Goal: Information Seeking & Learning: Find specific fact

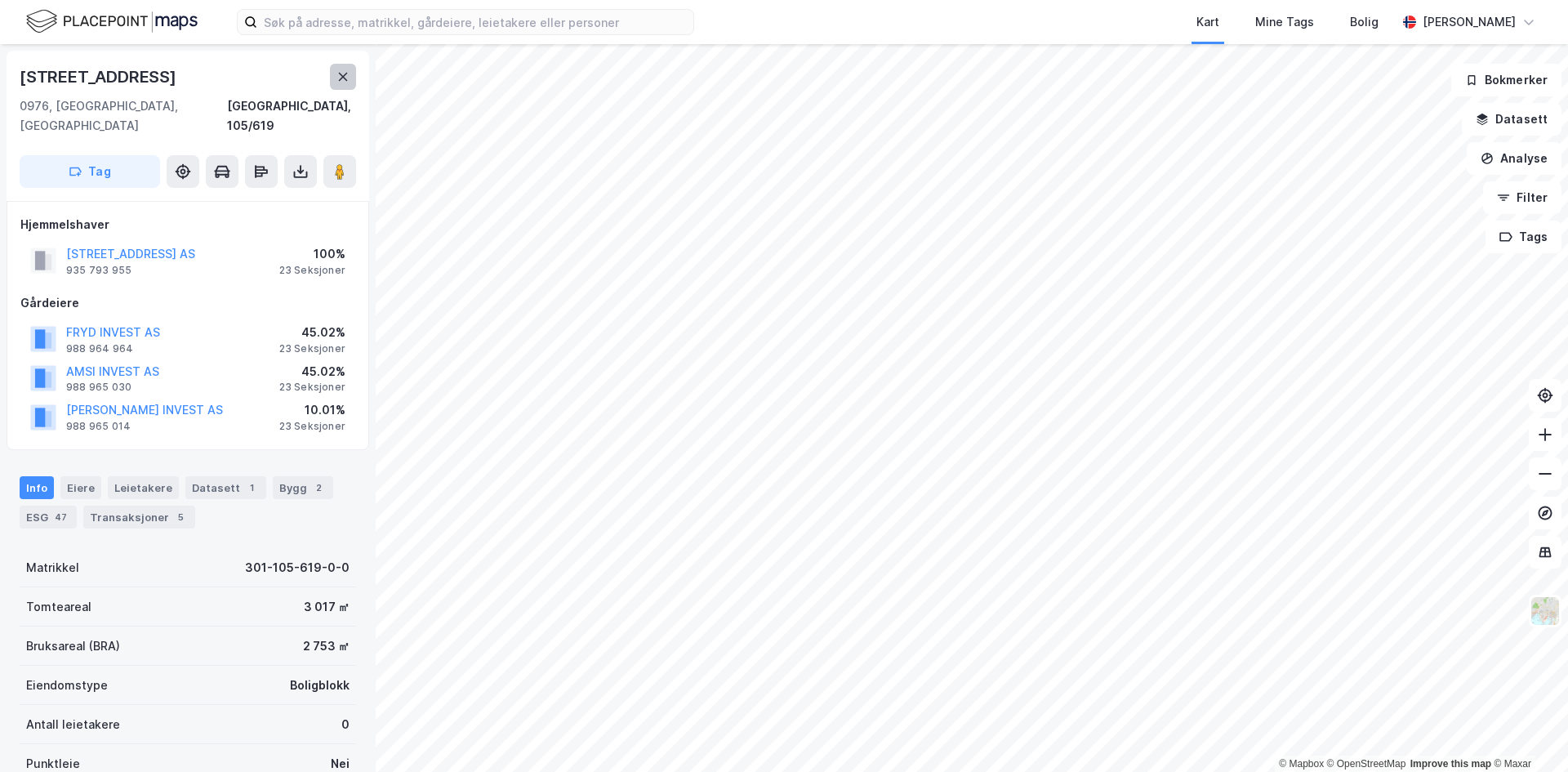
click at [335, 82] on button at bounding box center [342, 77] width 26 height 26
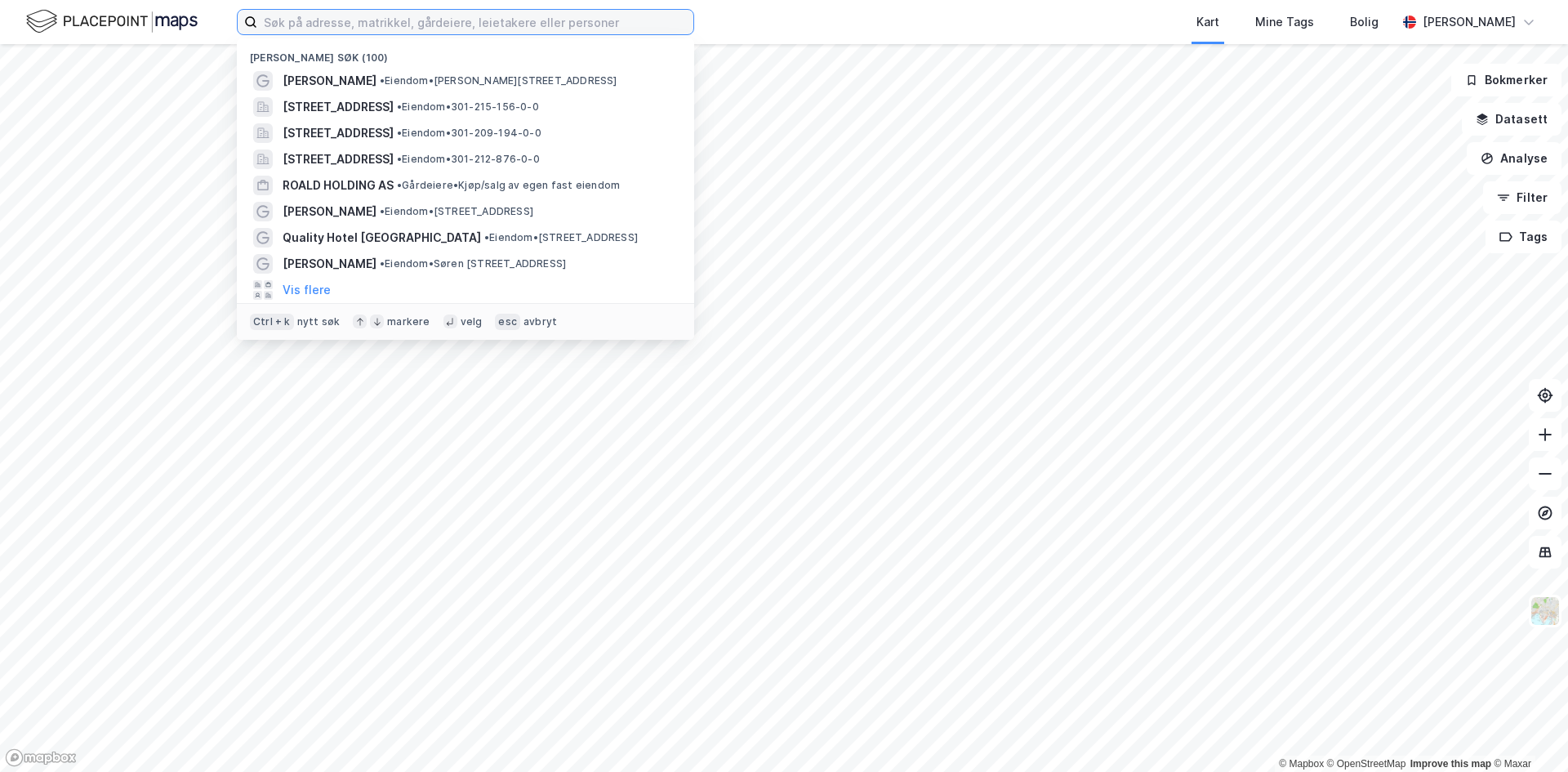
click at [501, 24] on input at bounding box center [475, 22] width 436 height 24
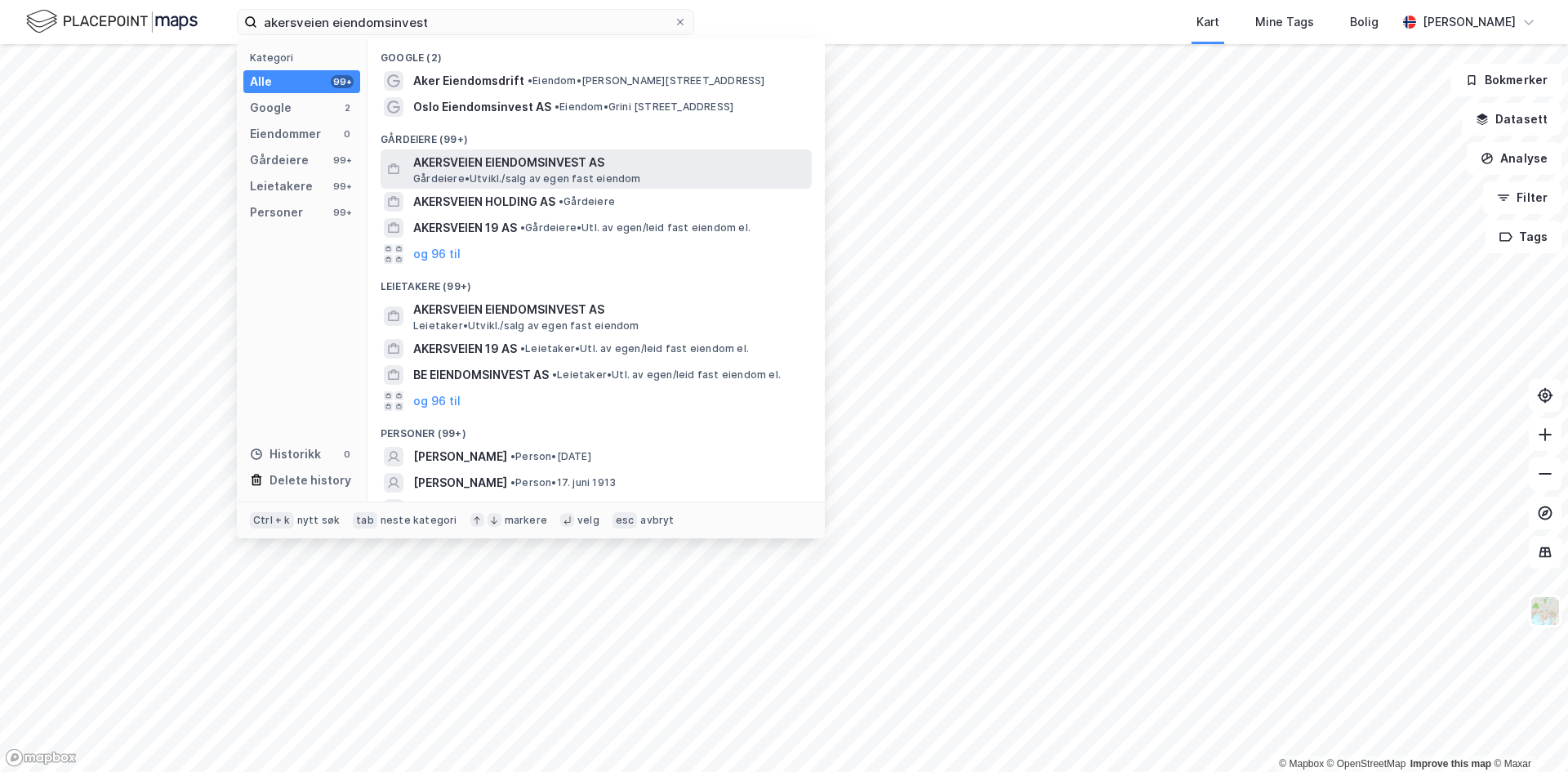
click at [546, 170] on span "AKERSVEIEN EIENDOMSINVEST AS" at bounding box center [609, 163] width 392 height 20
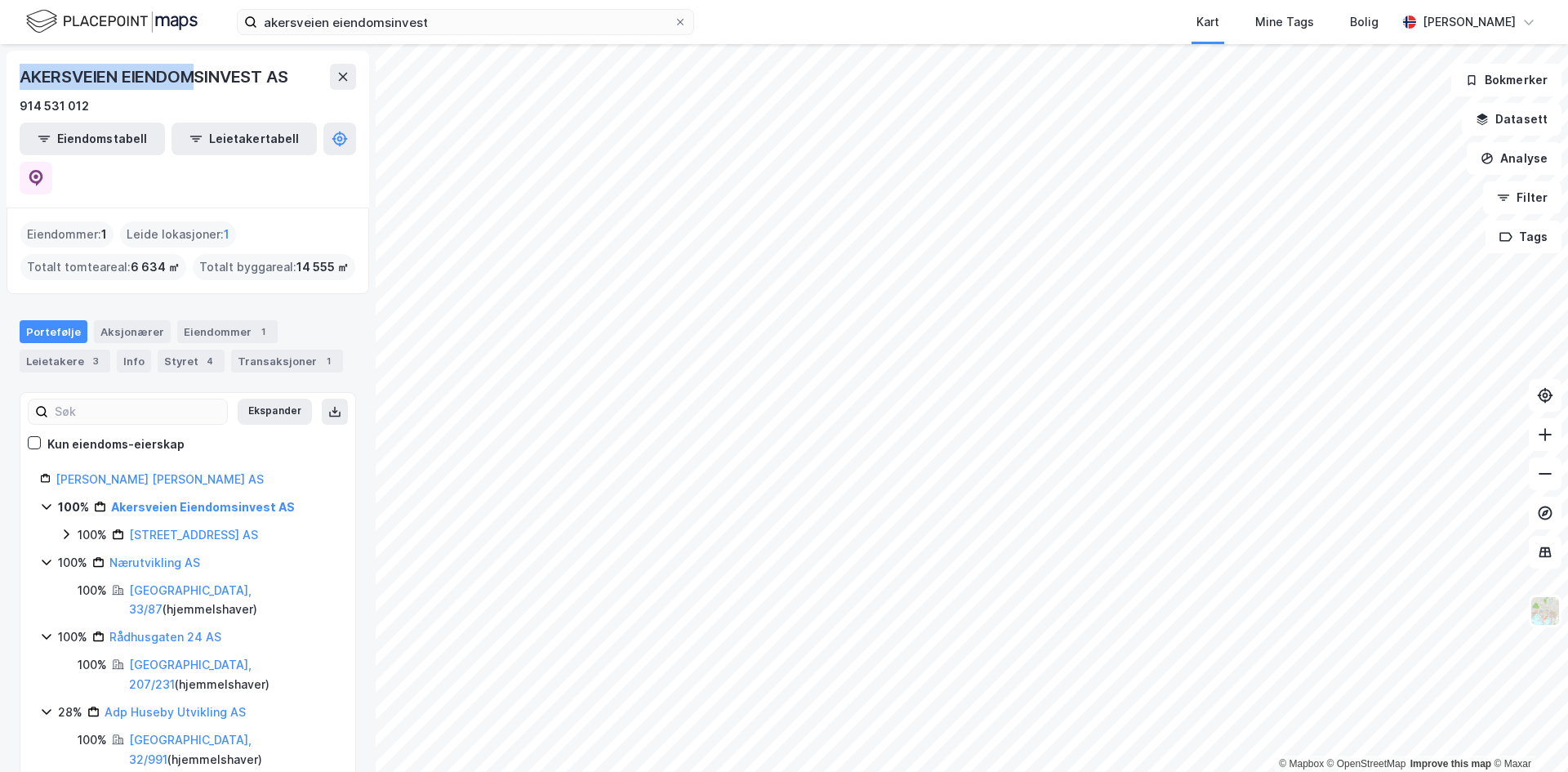
drag, startPoint x: 19, startPoint y: 72, endPoint x: 201, endPoint y: 70, distance: 182.0
click at [200, 70] on div "AKERSVEIEN EIENDOMSINVEST AS 914 531 012 Eiendomstabell Leietakertabell" at bounding box center [188, 129] width 363 height 157
click at [202, 70] on div "AKERSVEIEN EIENDOMSINVEST AS" at bounding box center [156, 77] width 271 height 26
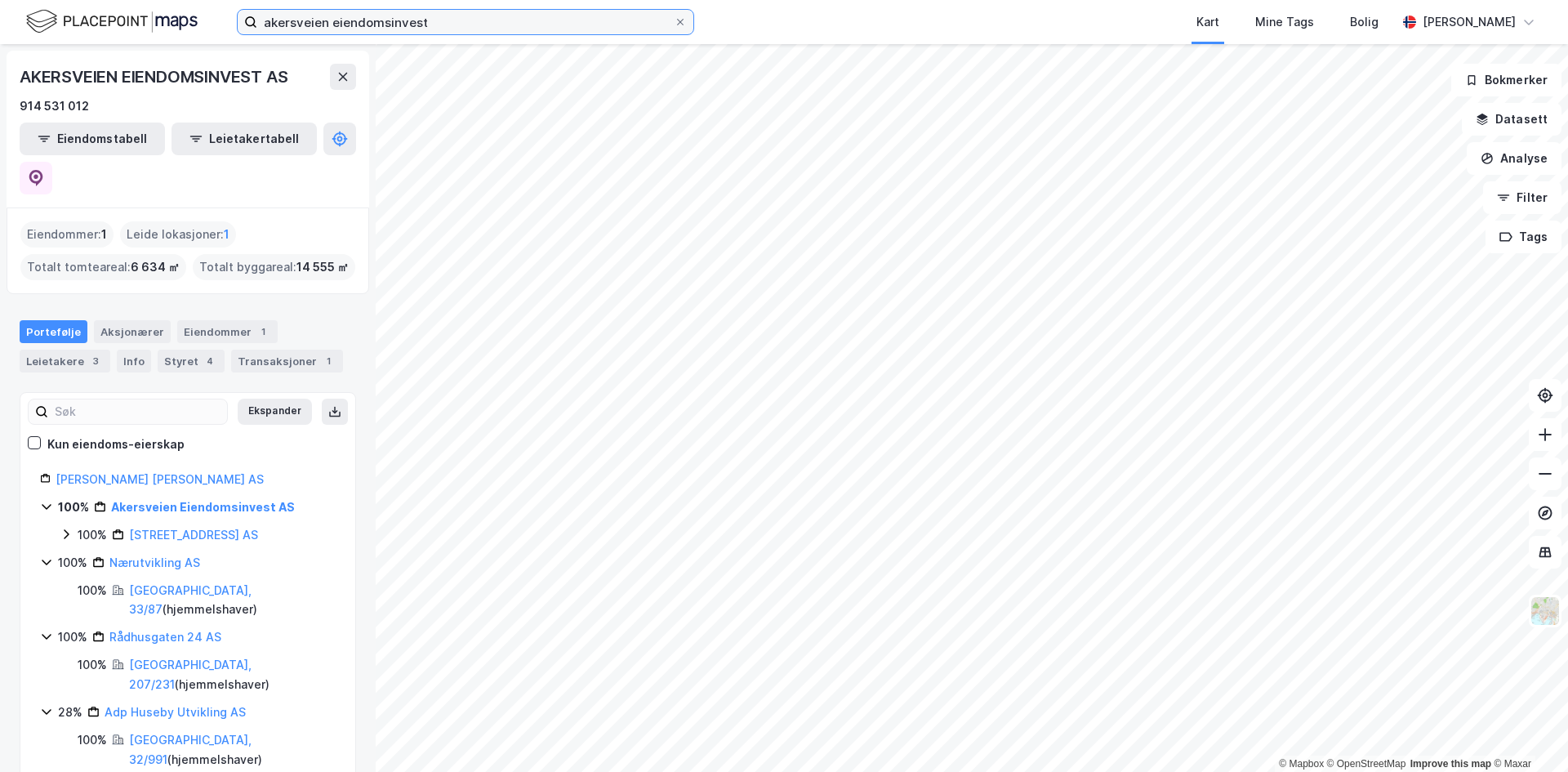
click at [499, 32] on input "akersveien eiendomsinvest" at bounding box center [465, 22] width 416 height 24
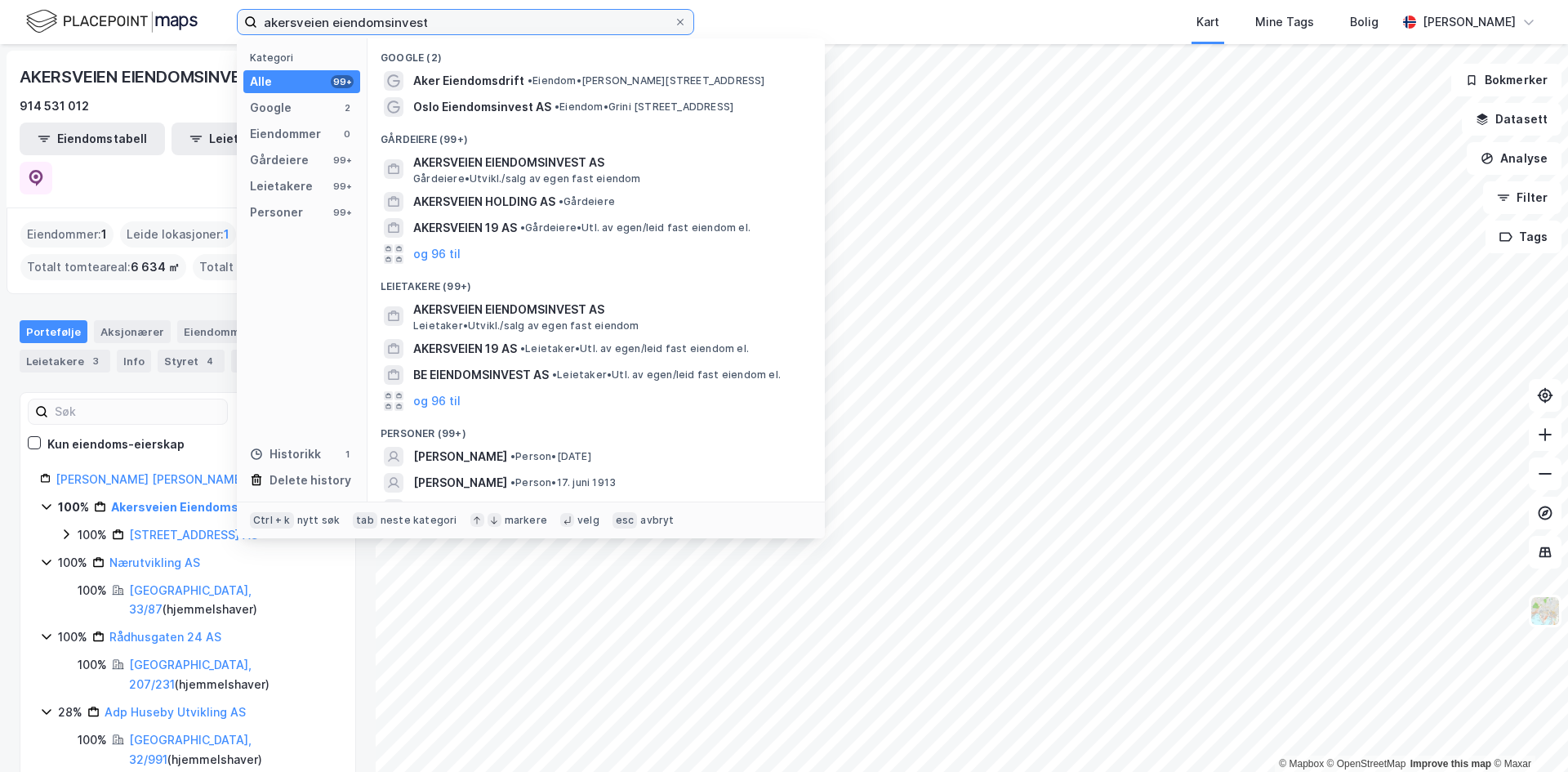
click at [499, 32] on input "akersveien eiendomsinvest" at bounding box center [465, 22] width 416 height 24
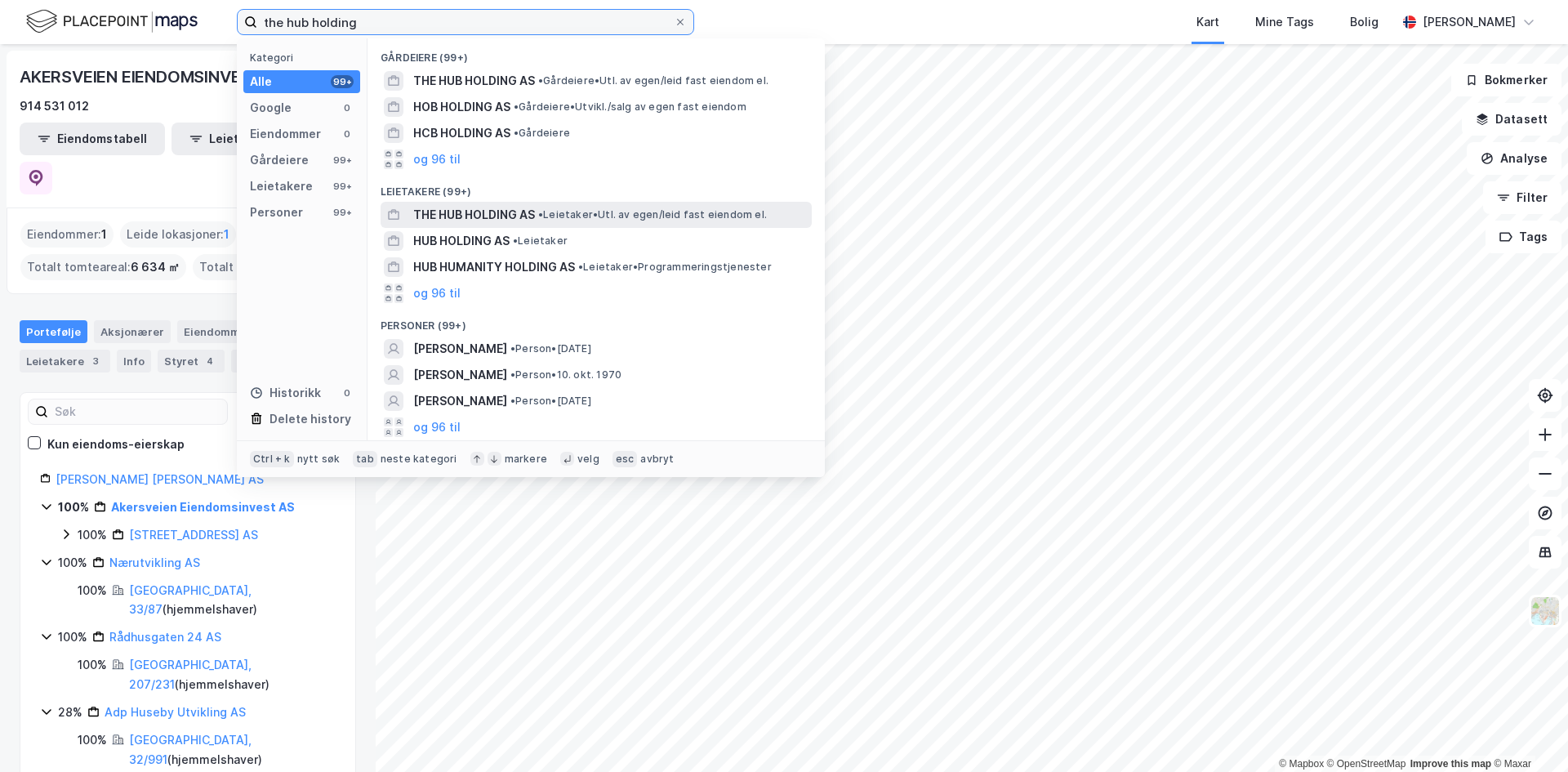
type input "the hub holding"
click at [487, 216] on span "THE HUB HOLDING AS" at bounding box center [474, 215] width 122 height 20
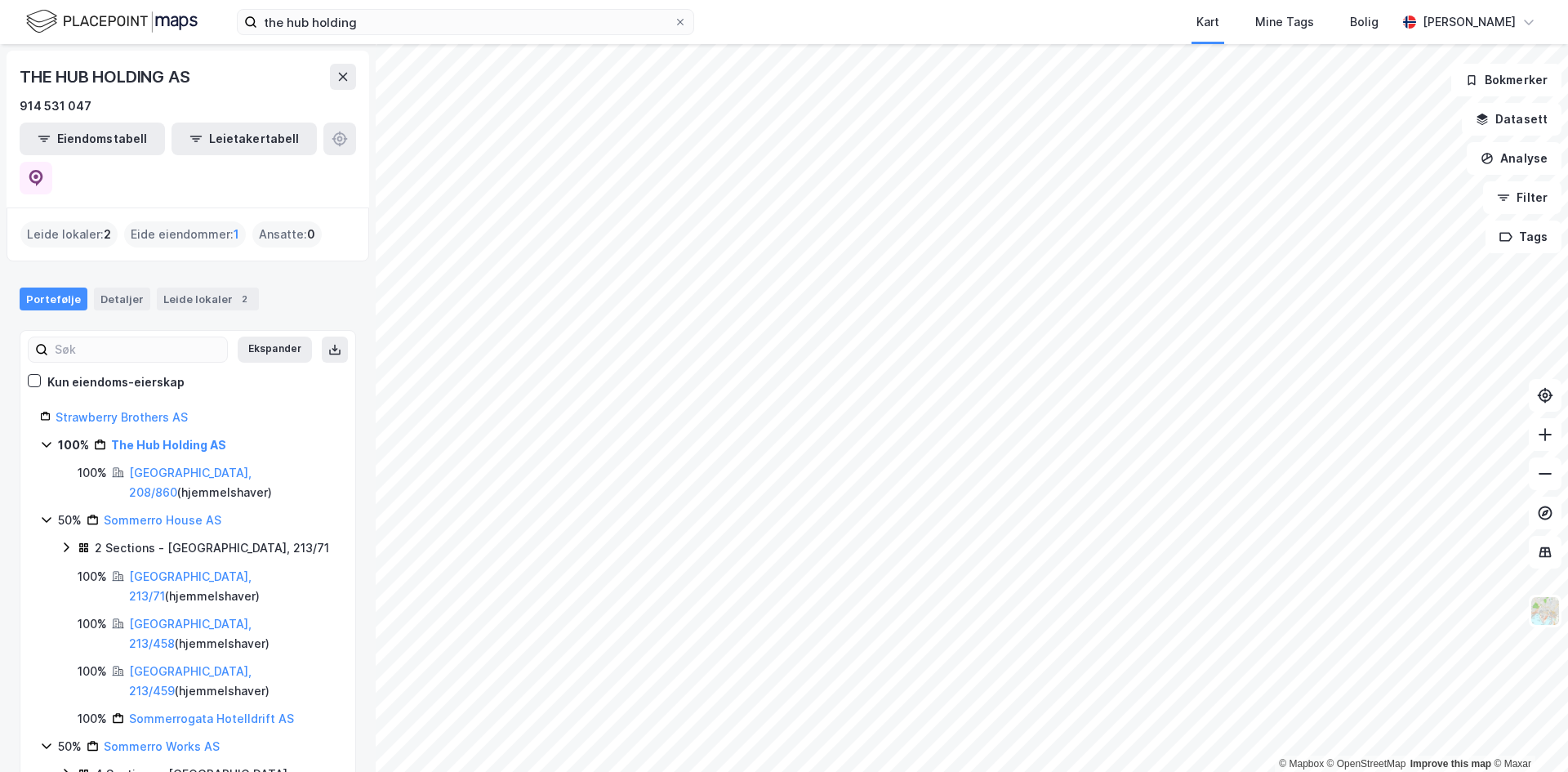
click at [181, 222] on div "Eide eiendommer : 1" at bounding box center [185, 234] width 122 height 26
click at [100, 222] on div "Leide lokaler : 2" at bounding box center [69, 234] width 97 height 26
click at [61, 222] on div "Leide lokaler : 2" at bounding box center [69, 234] width 97 height 26
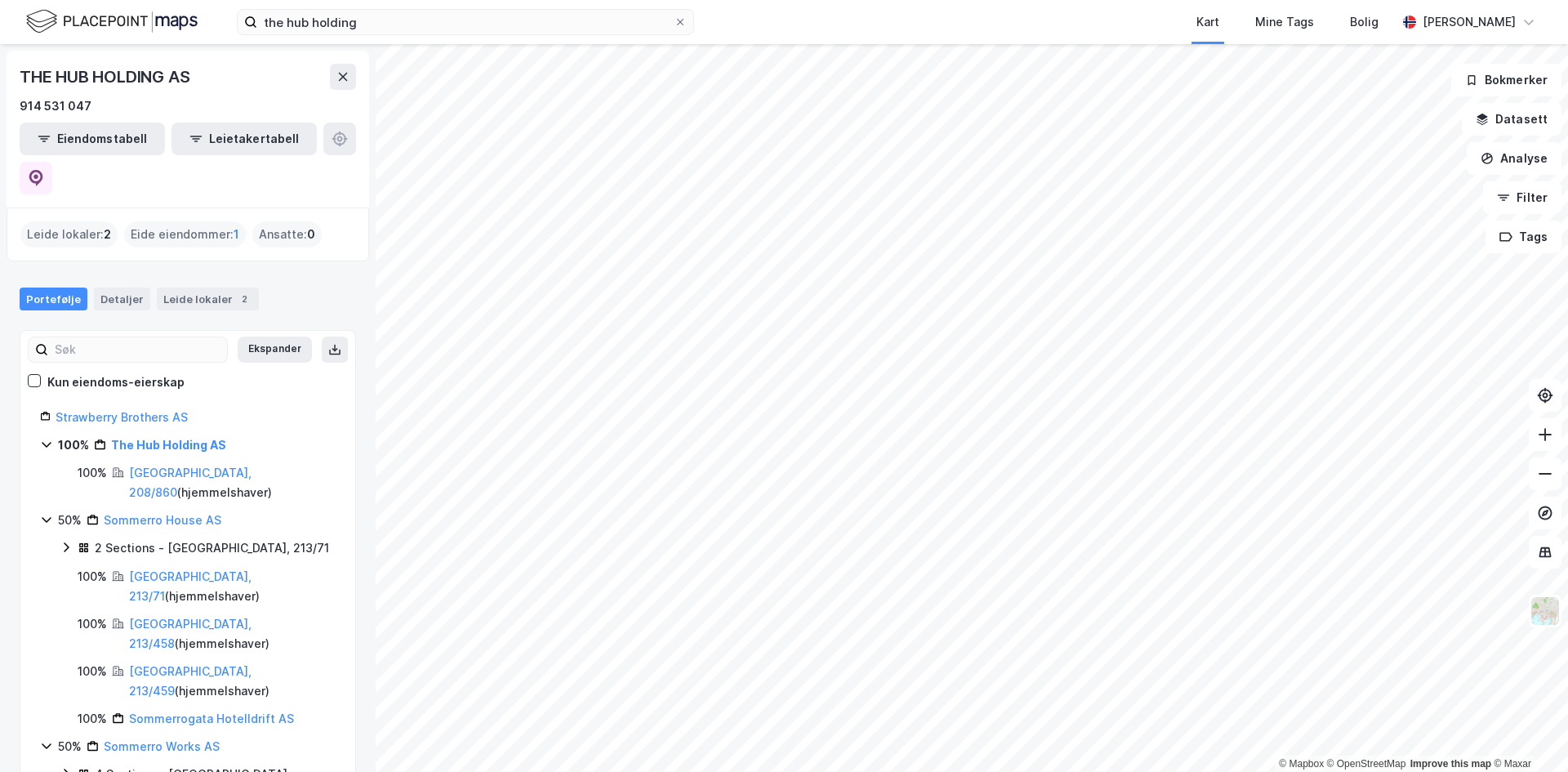
click at [169, 222] on div "Eide eiendommer : 1" at bounding box center [185, 234] width 122 height 26
click at [388, 27] on input "the hub holding" at bounding box center [465, 22] width 416 height 24
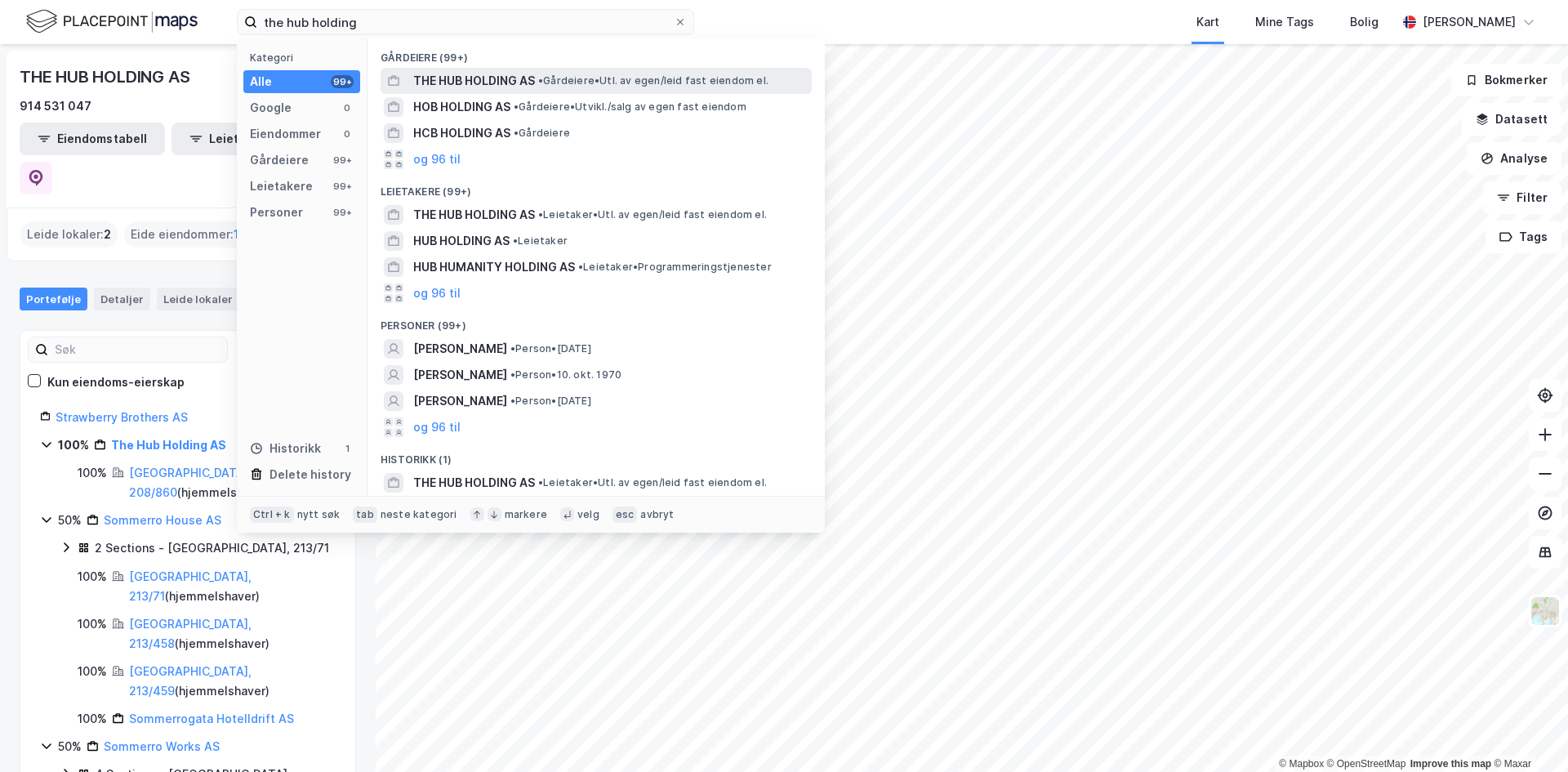
click at [463, 77] on span "THE HUB HOLDING AS" at bounding box center [474, 81] width 122 height 20
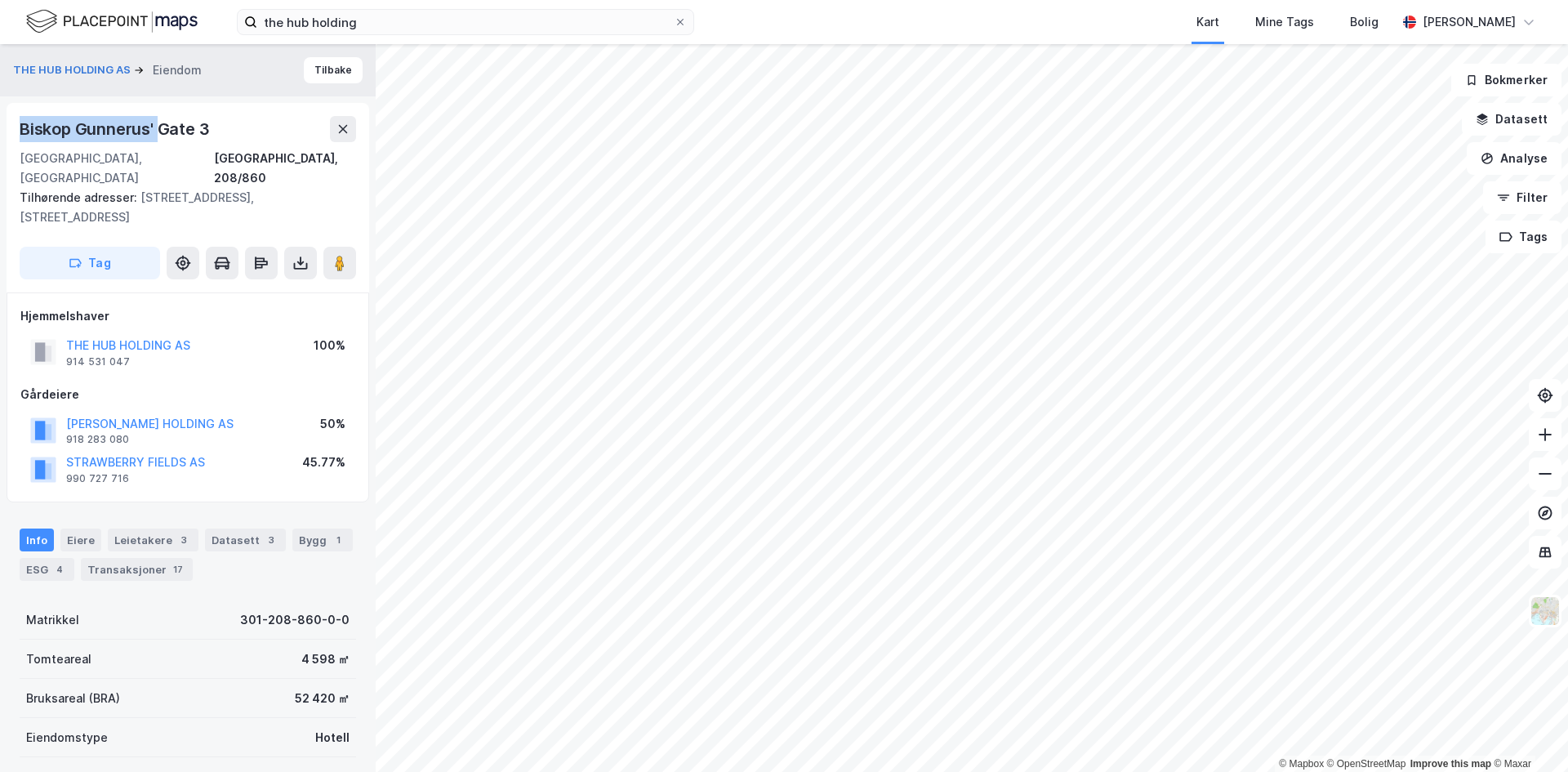
drag, startPoint x: 57, startPoint y: 122, endPoint x: 172, endPoint y: 117, distance: 115.1
click at [171, 117] on div "Biskop [GEOGRAPHIC_DATA][STREET_ADDRESS]/860 Tilhørende adresser: [STREET_ADDRE…" at bounding box center [188, 198] width 363 height 190
click at [172, 117] on div "Biskop Gunnerus' Gate 3" at bounding box center [117, 128] width 193 height 26
click at [236, 529] on div "Datasett 3" at bounding box center [245, 540] width 81 height 22
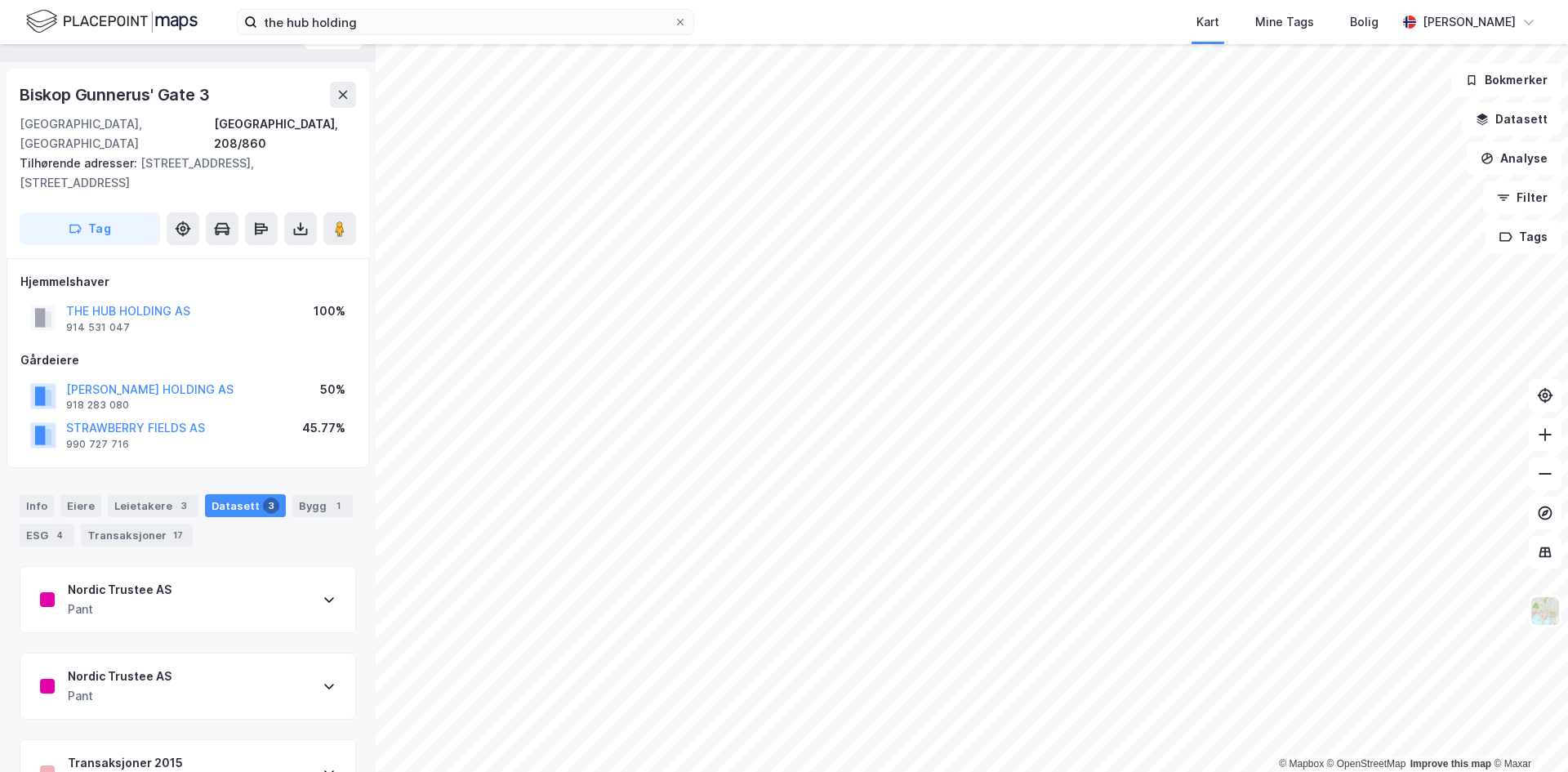
scroll to position [49, 0]
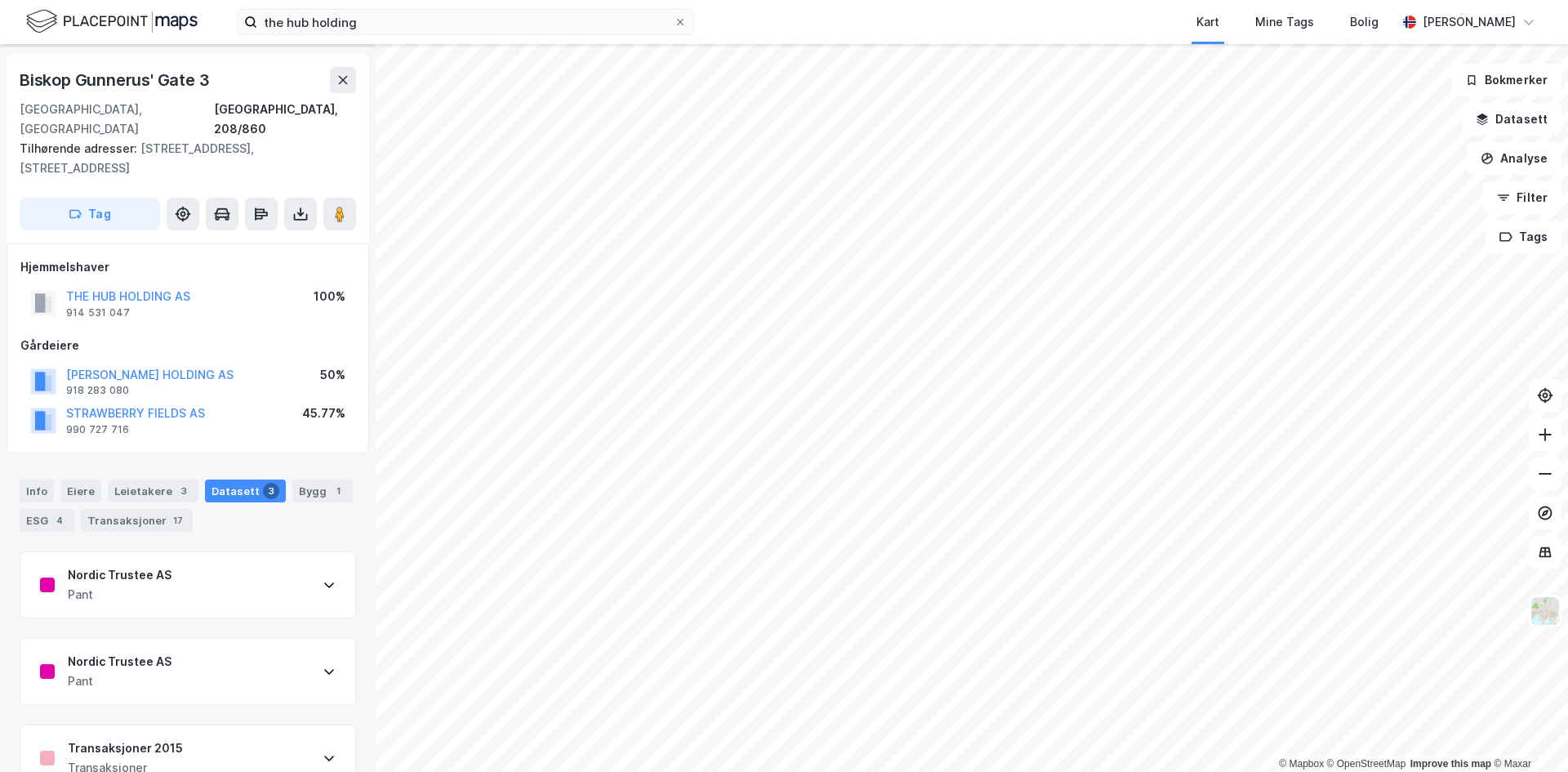
drag, startPoint x: 190, startPoint y: 724, endPoint x: 173, endPoint y: 706, distance: 24.8
click at [189, 725] on div "Transaksjoner 2015 Transaksjoner" at bounding box center [188, 758] width 335 height 66
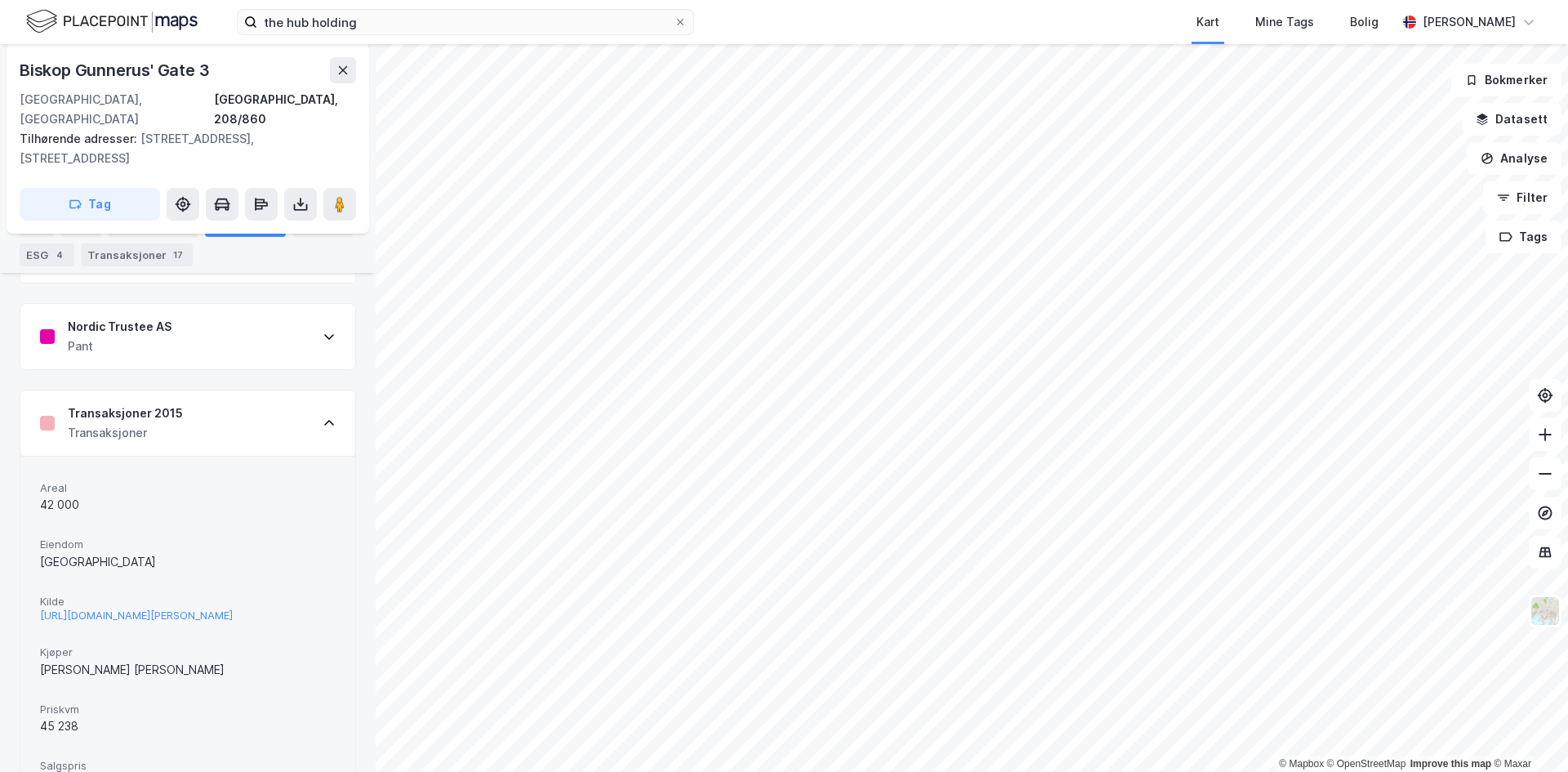
scroll to position [610, 0]
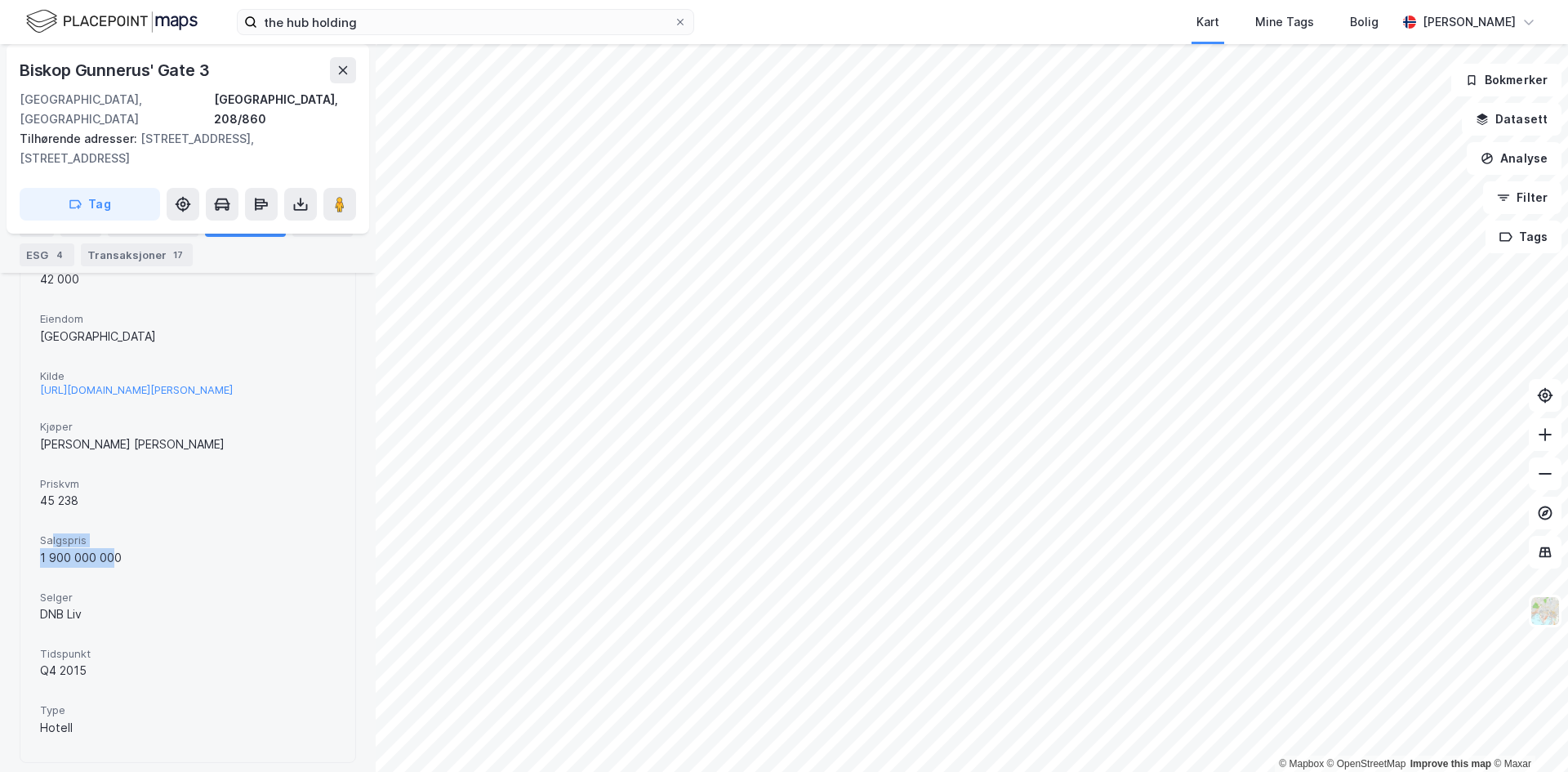
drag, startPoint x: 50, startPoint y: 514, endPoint x: 150, endPoint y: 564, distance: 111.8
click at [143, 563] on div "Areal 42 000 Eiendom [GEOGRAPHIC_DATA][PERSON_NAME] [URL][DOMAIN_NAME][PERSON_N…" at bounding box center [187, 496] width 295 height 492
click at [150, 564] on div "Areal 42 000 Eiendom [GEOGRAPHIC_DATA][PERSON_NAME] [URL][DOMAIN_NAME][PERSON_N…" at bounding box center [187, 496] width 295 height 492
